Goal: Task Accomplishment & Management: Manage account settings

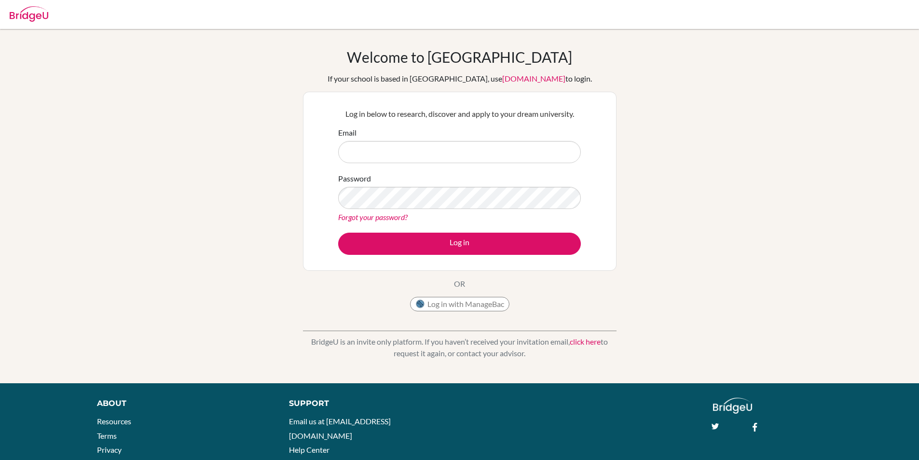
type input "[EMAIL_ADDRESS][DOMAIN_NAME]"
click at [424, 244] on button "Log in" at bounding box center [459, 243] width 243 height 22
click at [302, 205] on div "Welcome to [GEOGRAPHIC_DATA] If your school is based in [GEOGRAPHIC_DATA], use …" at bounding box center [459, 205] width 919 height 315
click at [338, 232] on button "Log in" at bounding box center [459, 243] width 243 height 22
click at [295, 198] on div "Welcome to BridgeU If your school is based in China, use app.bridge-u.com.cn to…" at bounding box center [459, 205] width 919 height 315
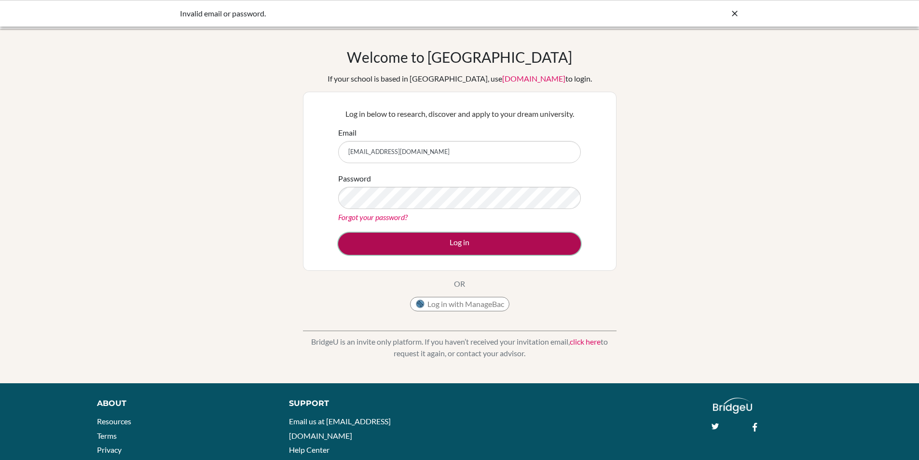
click at [358, 244] on button "Log in" at bounding box center [459, 243] width 243 height 22
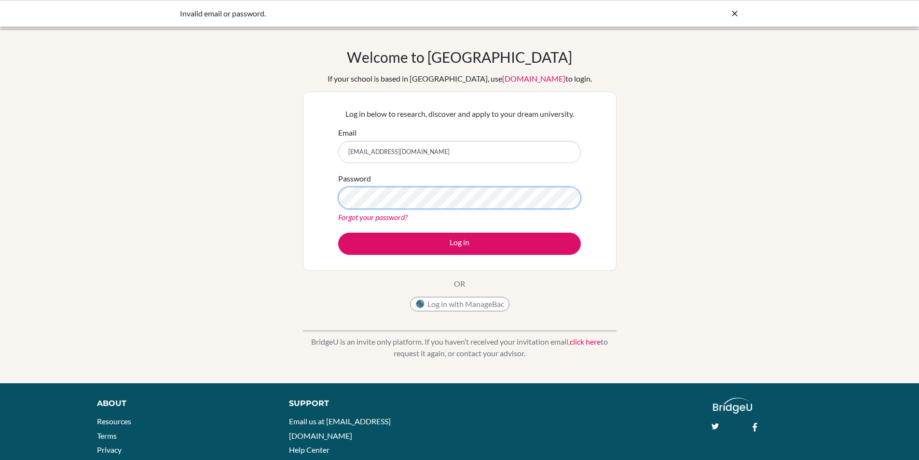
click at [315, 195] on div "Log in below to research, discover and apply to your dream university. Email ni…" at bounding box center [459, 181] width 313 height 179
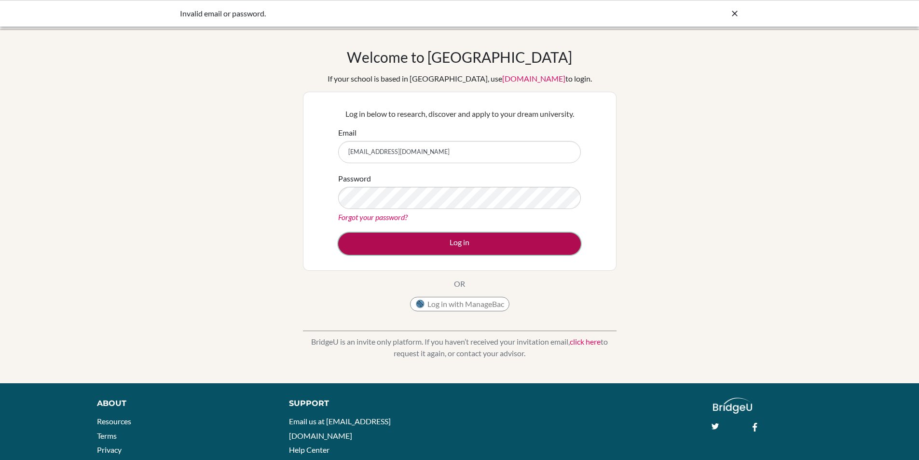
click at [356, 243] on button "Log in" at bounding box center [459, 243] width 243 height 22
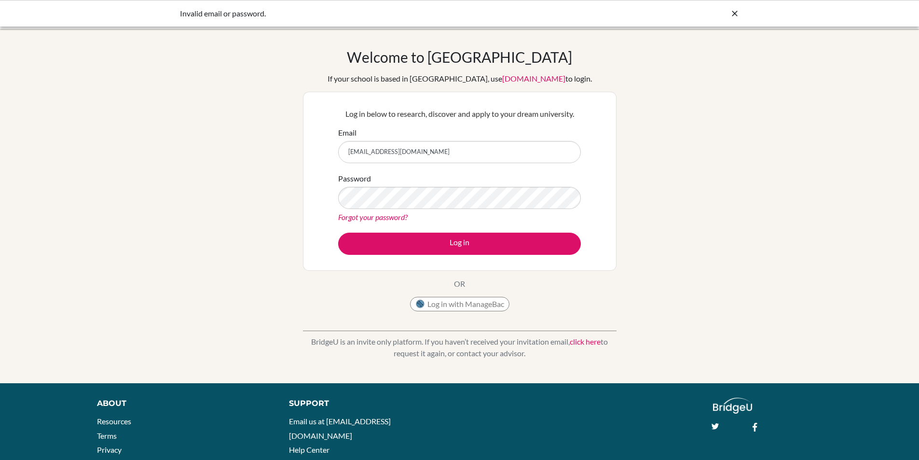
click at [377, 219] on link "Forgot your password?" at bounding box center [372, 216] width 69 height 9
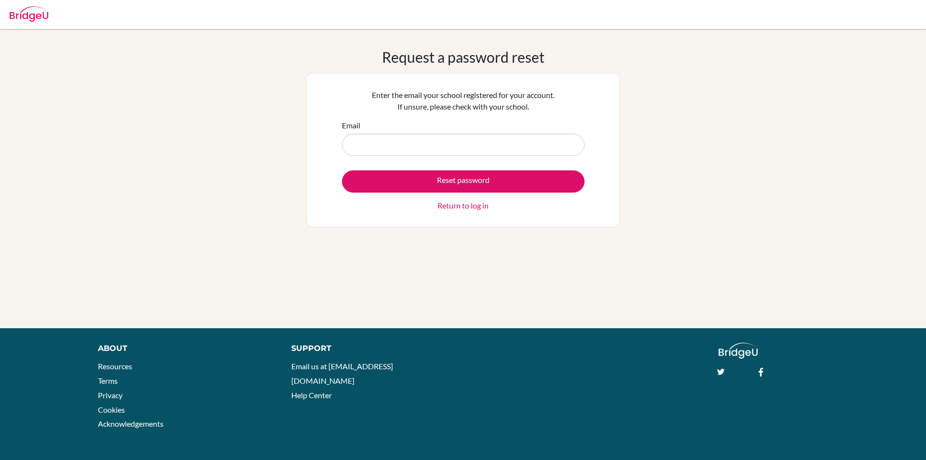
type input "[EMAIL_ADDRESS][DOMAIN_NAME]"
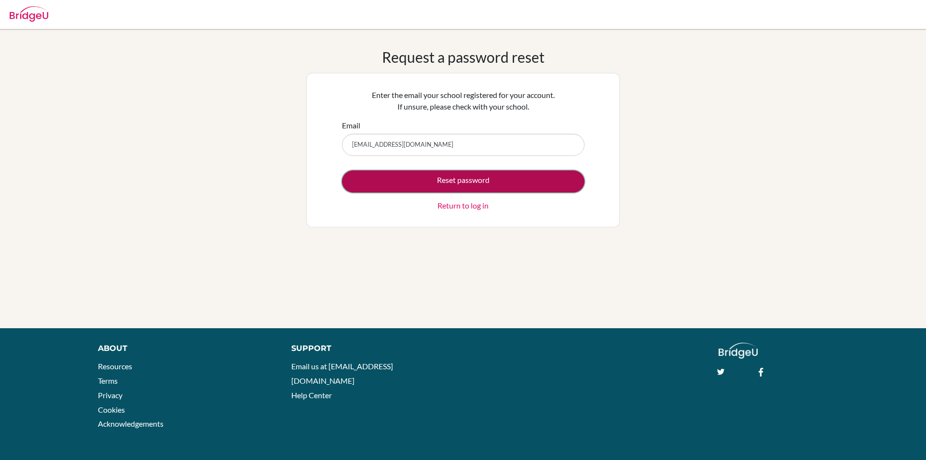
click at [407, 179] on button "Reset password" at bounding box center [463, 181] width 243 height 22
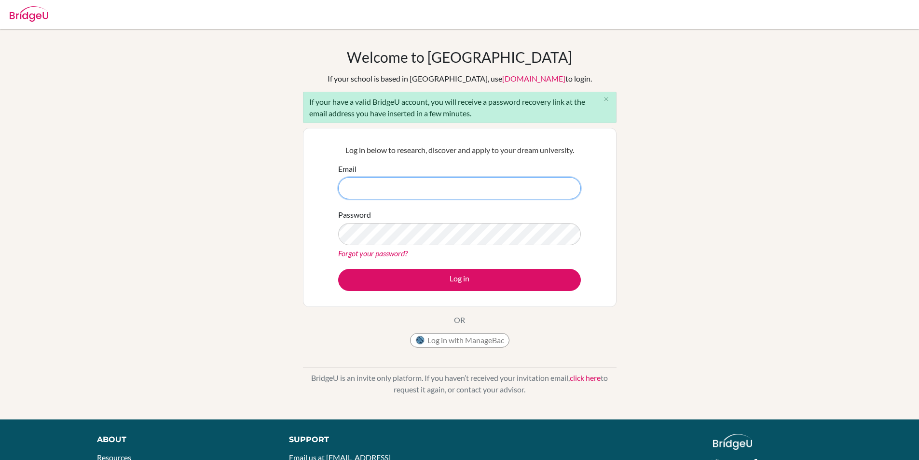
type input "[EMAIL_ADDRESS][DOMAIN_NAME]"
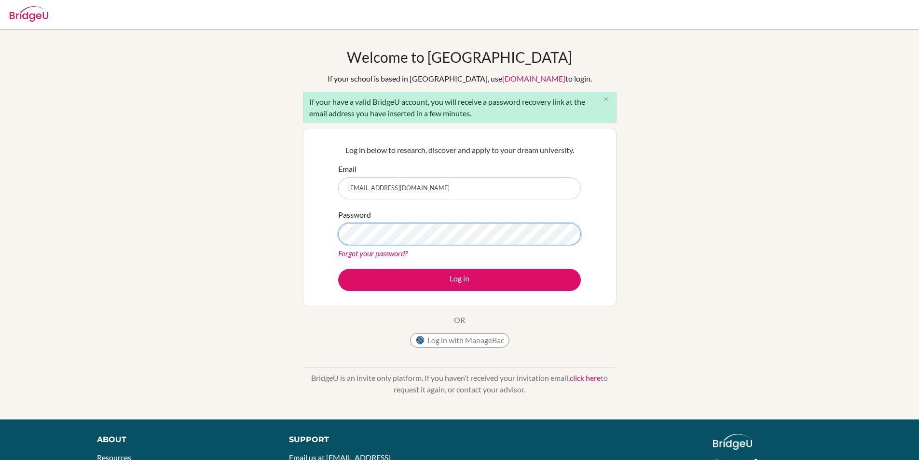
click at [303, 238] on div "Log in below to research, discover and apply to your dream university. Email ni…" at bounding box center [459, 217] width 313 height 179
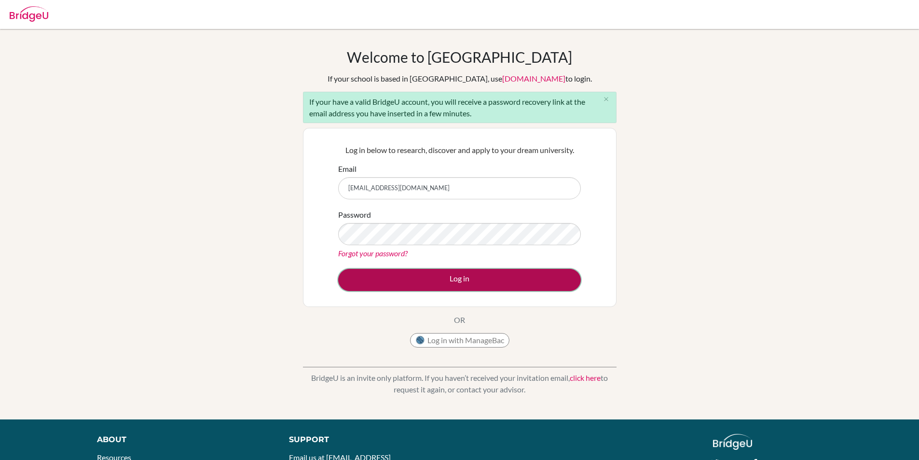
click at [401, 276] on button "Log in" at bounding box center [459, 280] width 243 height 22
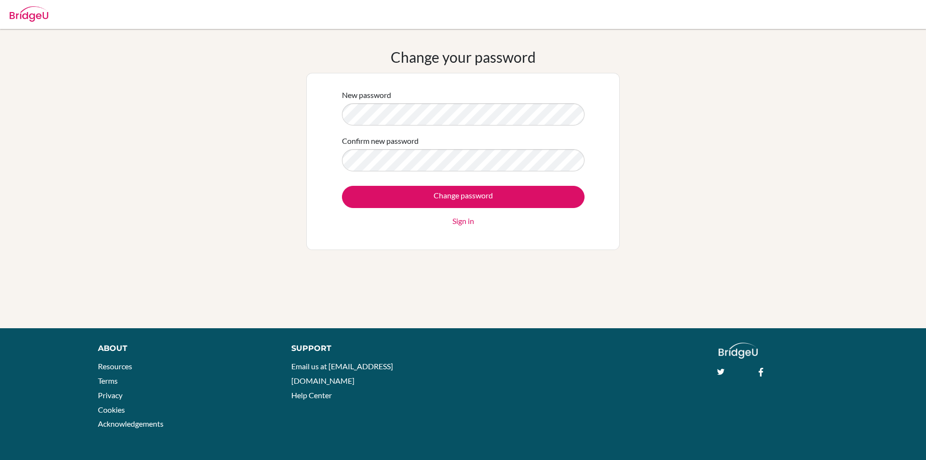
click at [374, 209] on div "Change password Sign in" at bounding box center [463, 206] width 243 height 41
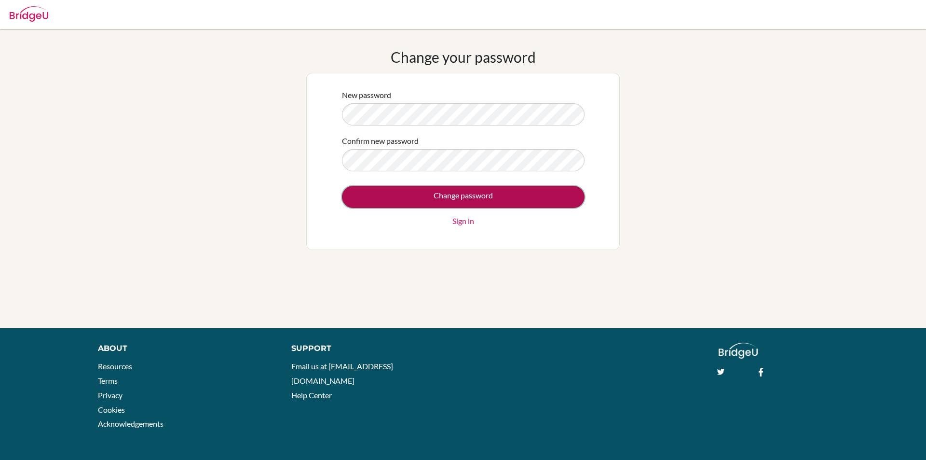
click at [373, 200] on input "Change password" at bounding box center [463, 197] width 243 height 22
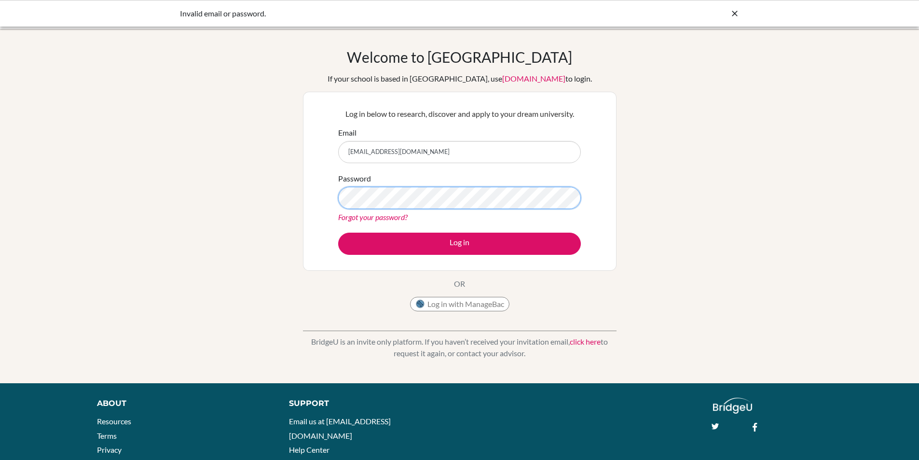
click at [276, 197] on div "Welcome to [GEOGRAPHIC_DATA] If your school is based in [GEOGRAPHIC_DATA], use …" at bounding box center [459, 205] width 919 height 315
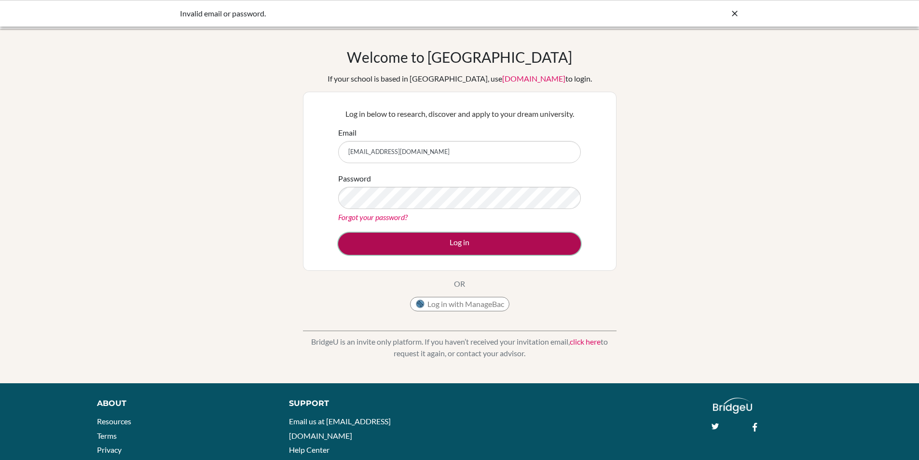
click at [354, 239] on button "Log in" at bounding box center [459, 243] width 243 height 22
